Goal: Contribute content

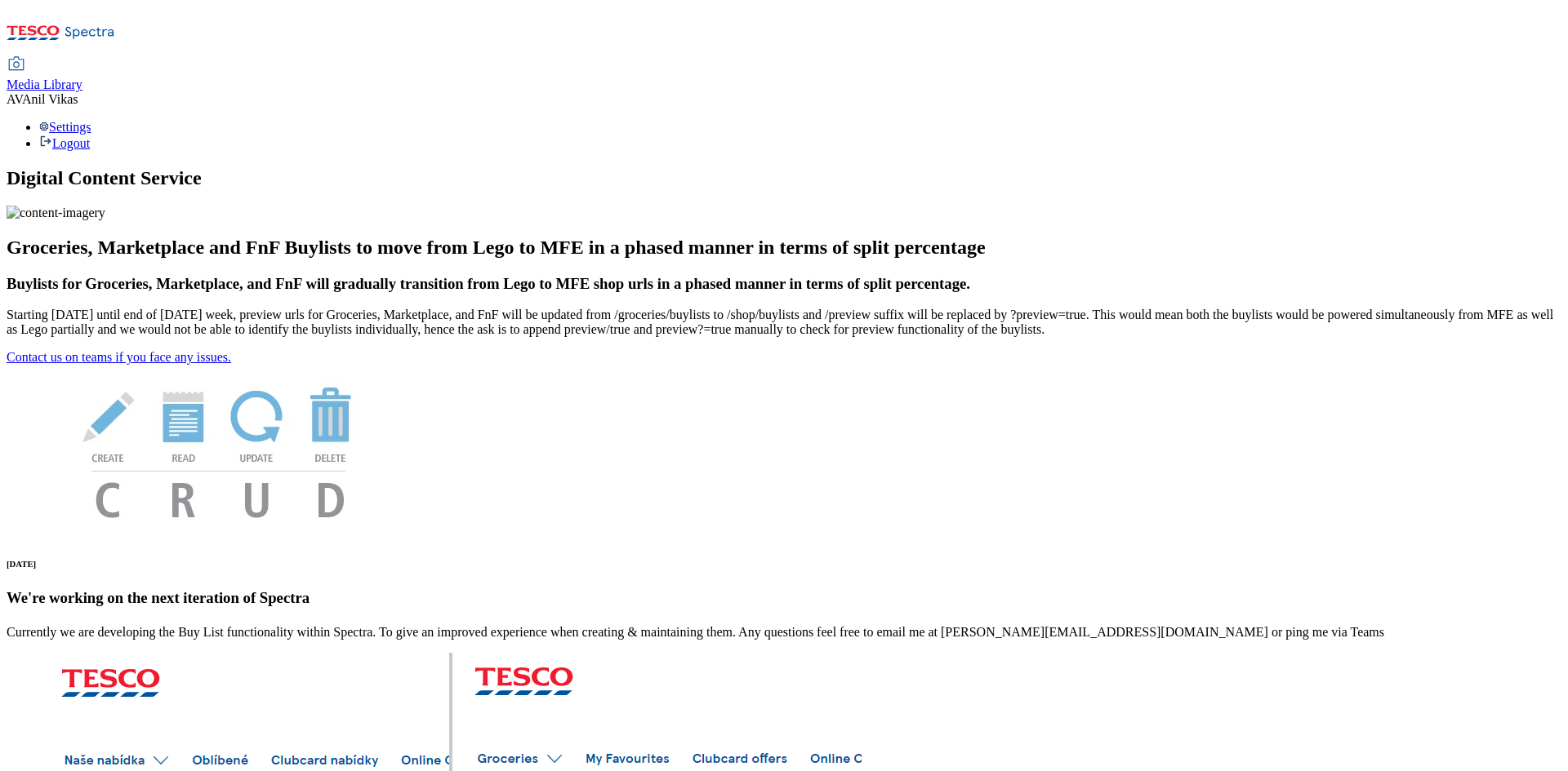
click at [83, 78] on span "Media Library" at bounding box center [44, 84] width 76 height 14
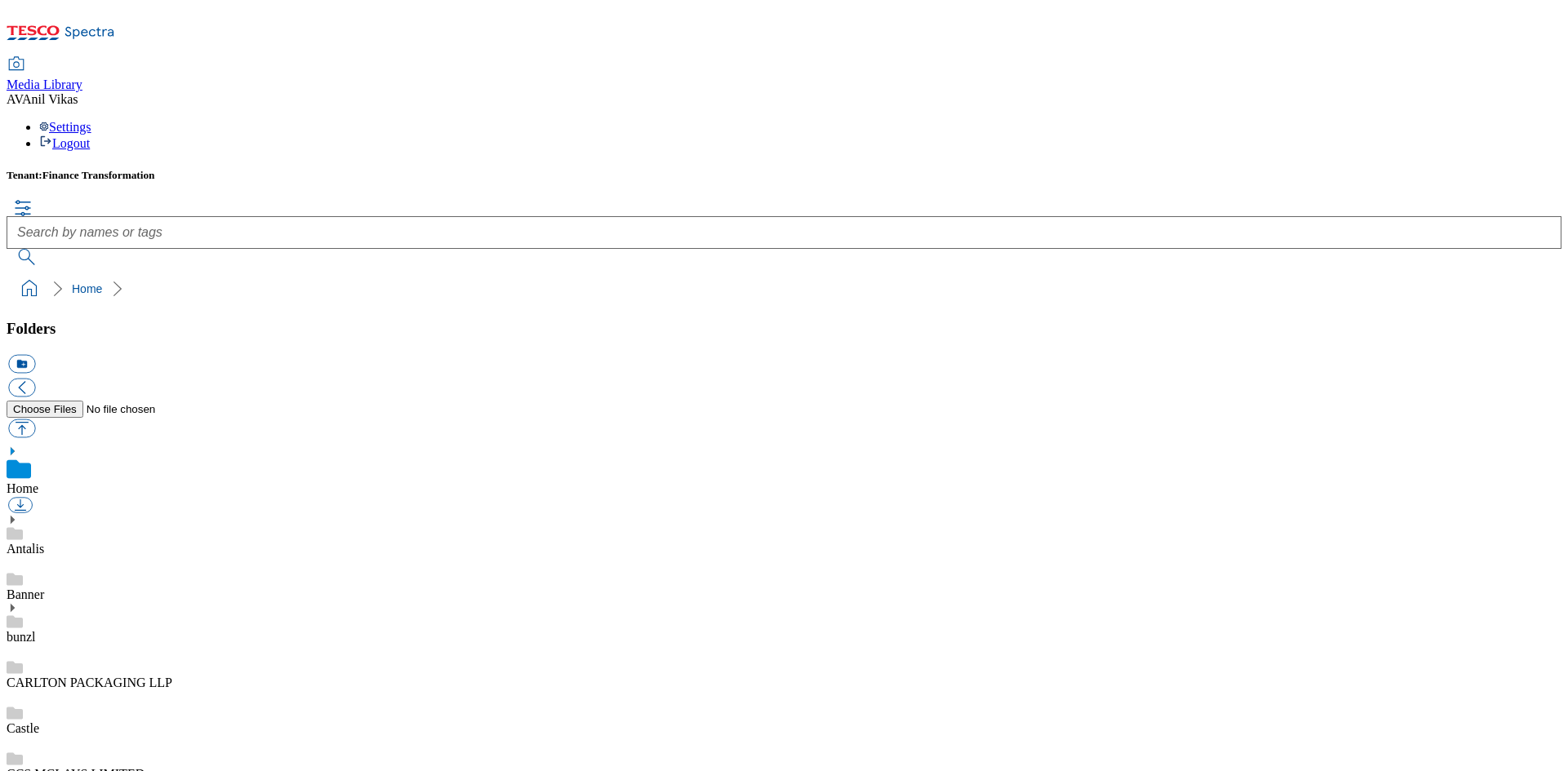
scroll to position [1, 0]
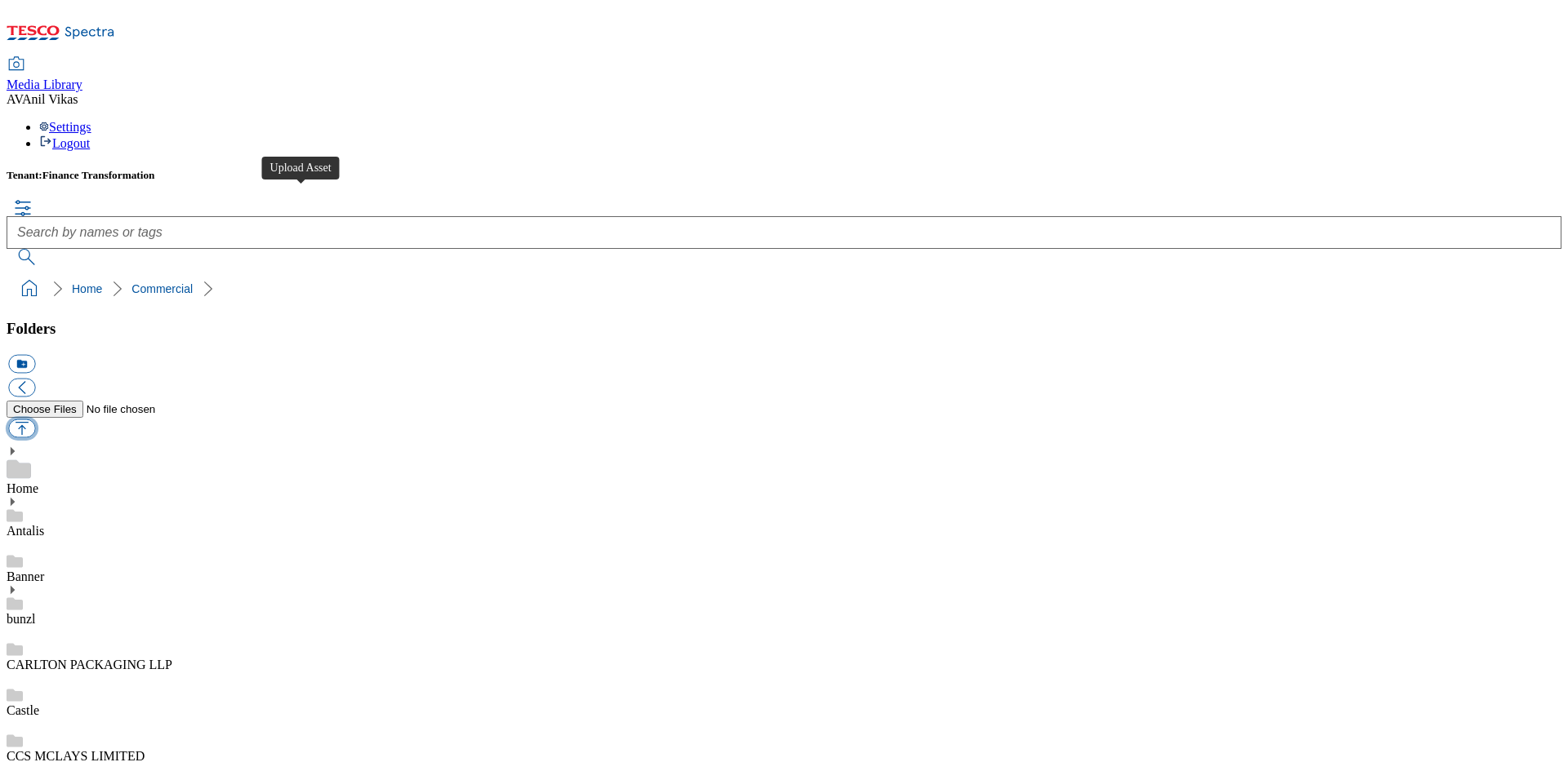
click at [35, 419] on button "button" at bounding box center [21, 428] width 27 height 19
type input "C:\fakepath\MED12376.jpg"
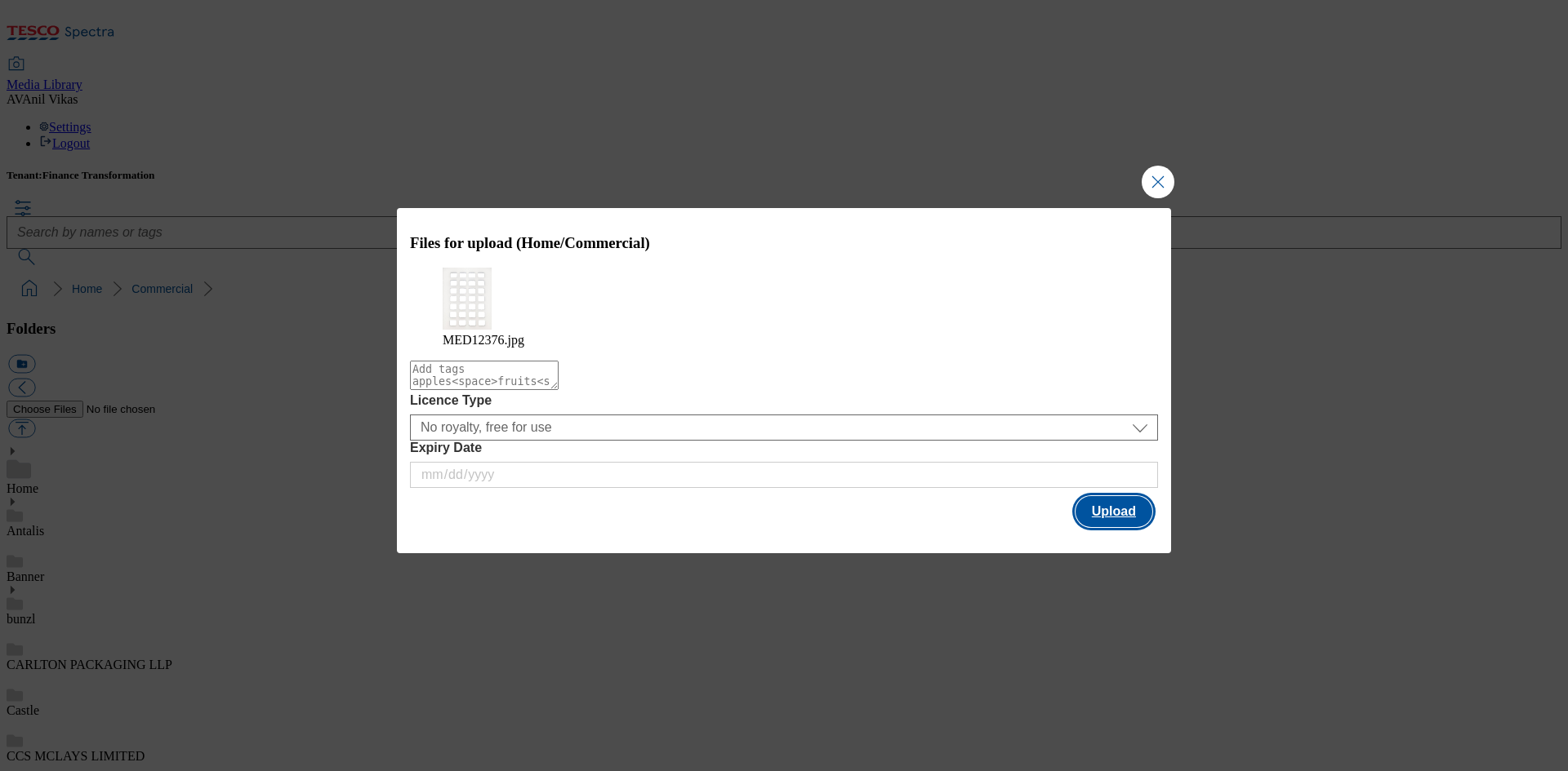
click at [1105, 497] on button "Upload" at bounding box center [1114, 512] width 77 height 31
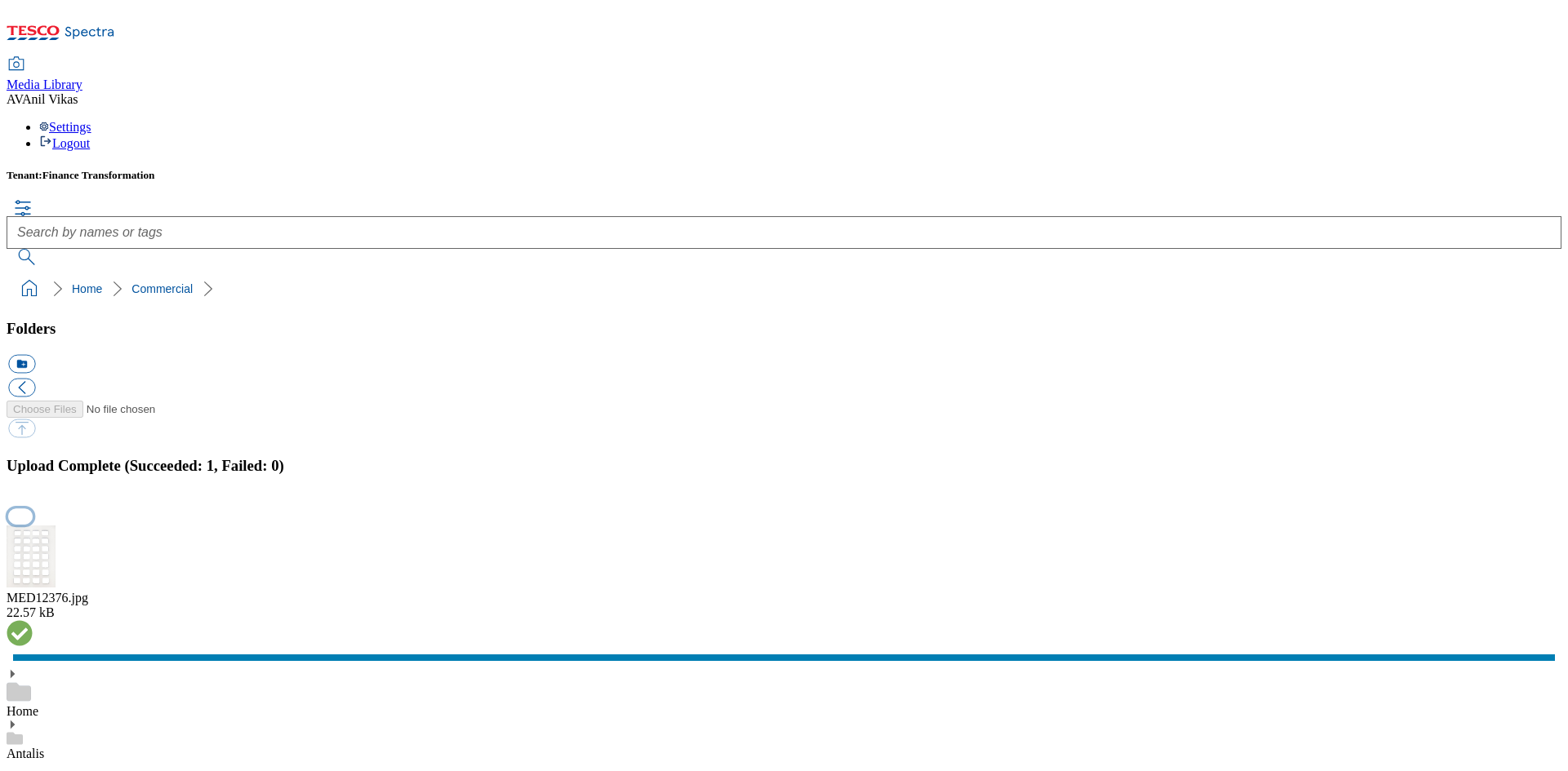
click at [33, 509] on button "button" at bounding box center [20, 517] width 25 height 16
